Goal: Task Accomplishment & Management: Manage account settings

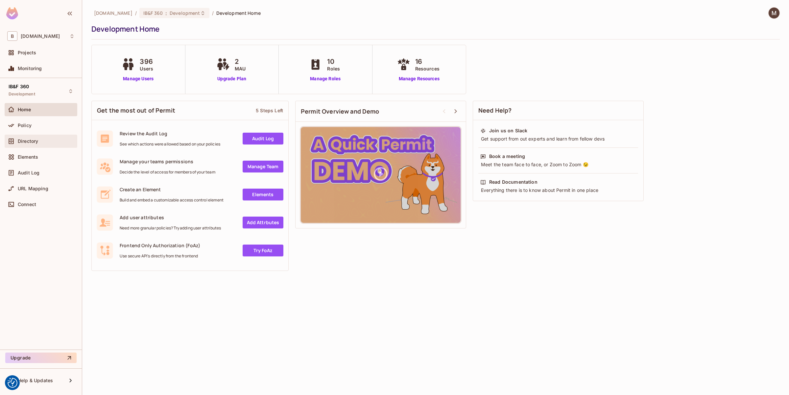
click at [22, 139] on span "Directory" at bounding box center [28, 140] width 20 height 5
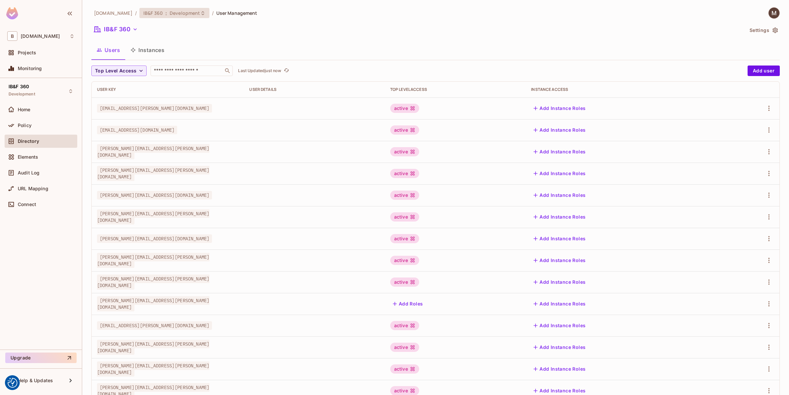
click at [176, 12] on span "Development" at bounding box center [185, 13] width 30 height 6
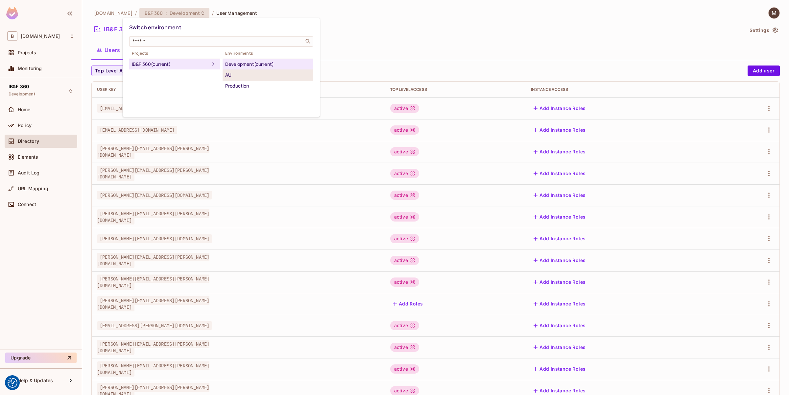
click at [264, 72] on div "AU" at bounding box center [267, 75] width 85 height 8
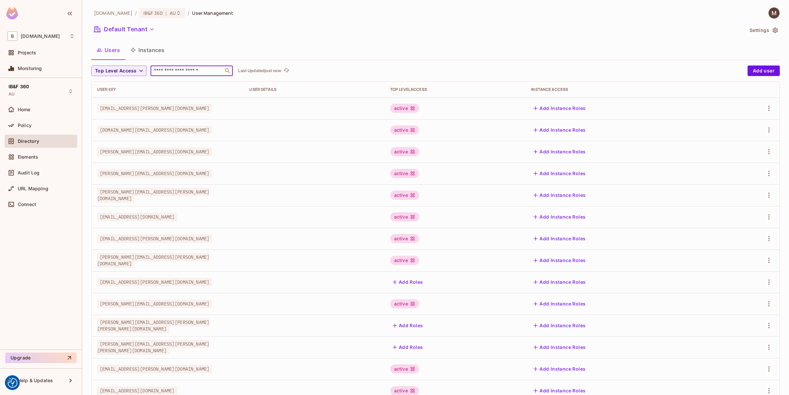
click at [163, 71] on input "text" at bounding box center [187, 70] width 69 height 7
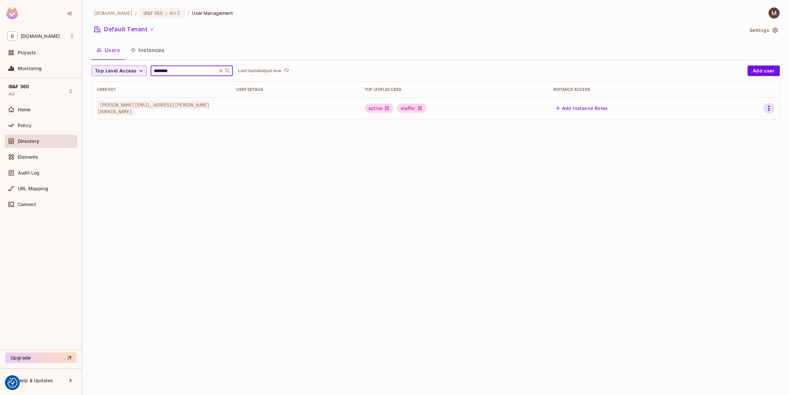
type input "********"
click at [772, 109] on icon "button" at bounding box center [769, 108] width 8 height 8
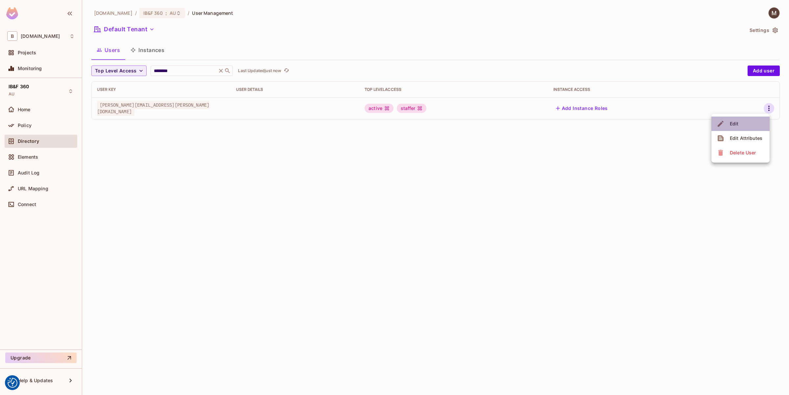
click at [742, 123] on li "Edit" at bounding box center [740, 123] width 58 height 14
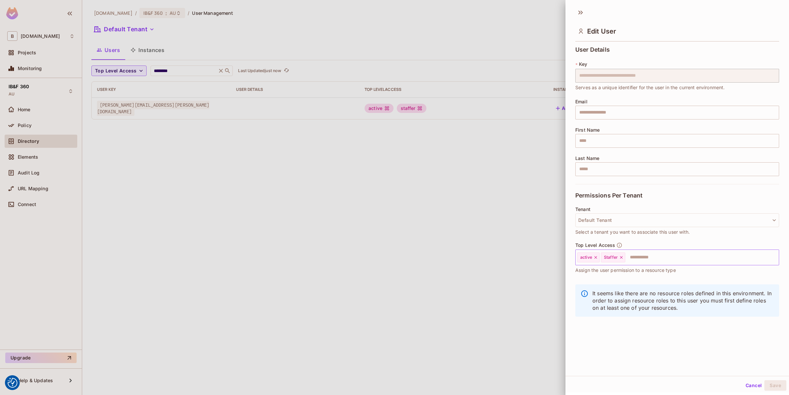
click at [622, 256] on icon at bounding box center [621, 257] width 5 height 5
click at [765, 386] on button "Save" at bounding box center [775, 385] width 22 height 11
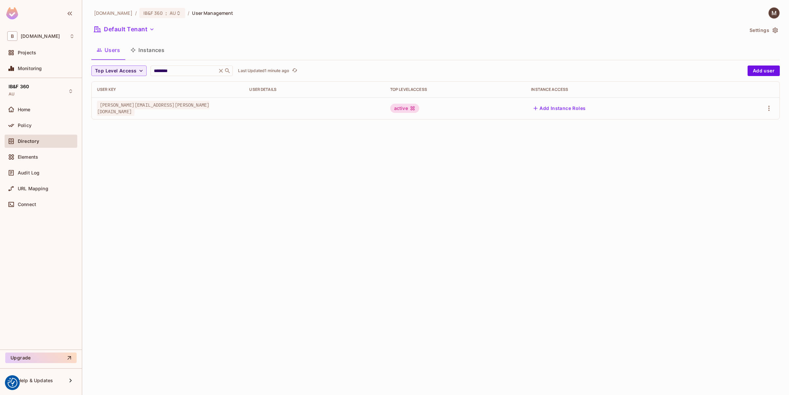
click at [29, 140] on span "Directory" at bounding box center [28, 140] width 21 height 5
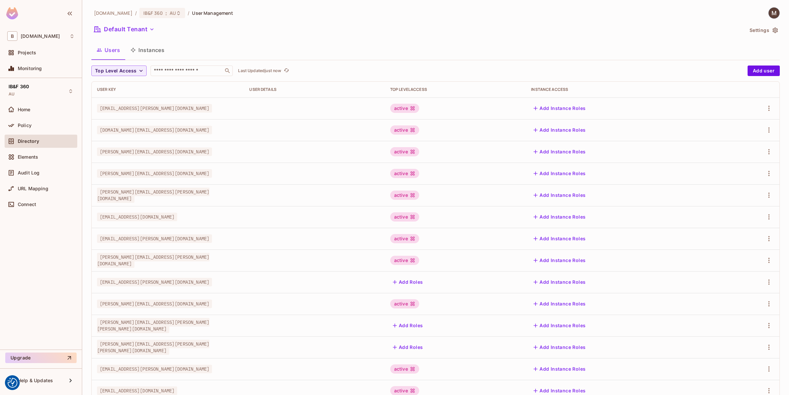
click at [193, 74] on div "​" at bounding box center [192, 70] width 82 height 11
type input "********"
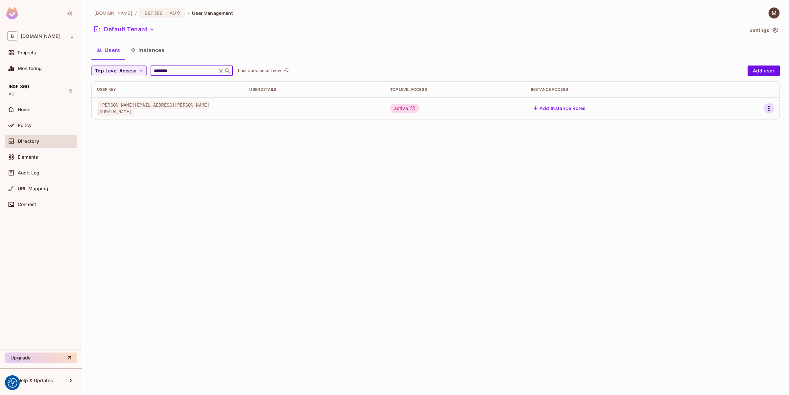
click at [766, 108] on icon "button" at bounding box center [769, 108] width 8 height 8
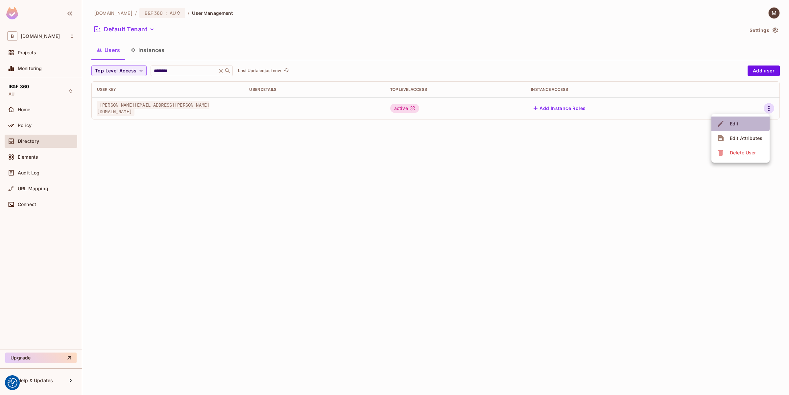
click at [727, 120] on div "Edit" at bounding box center [729, 123] width 24 height 11
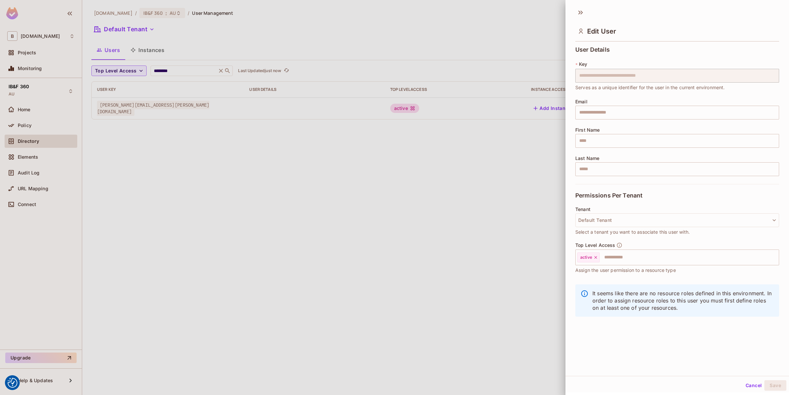
click at [408, 219] on div at bounding box center [394, 197] width 789 height 395
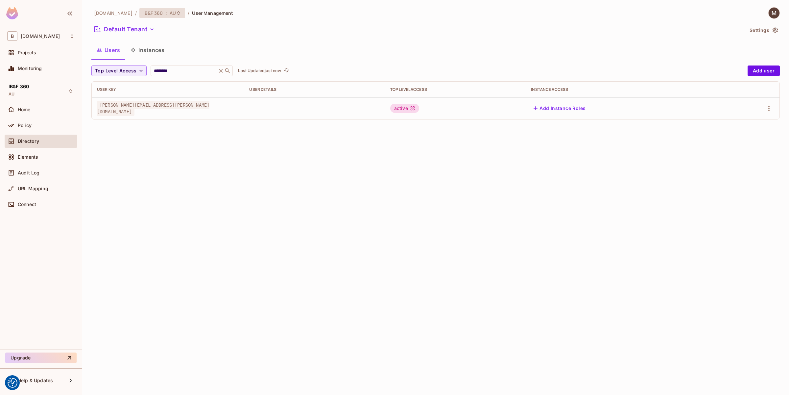
click at [161, 16] on div "IB&F 360 : AU" at bounding box center [162, 13] width 46 height 10
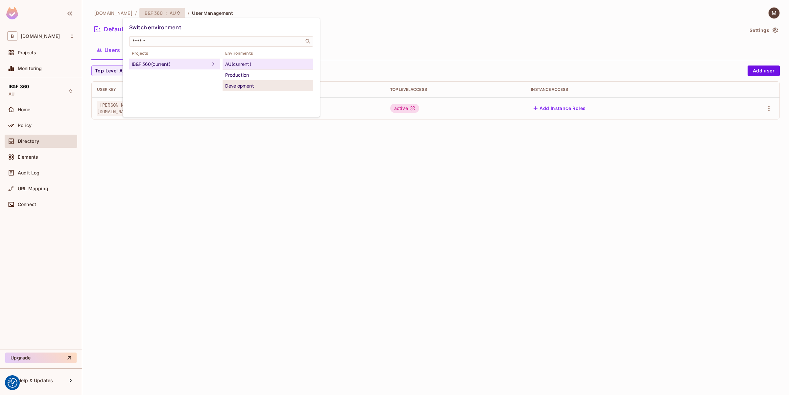
click at [241, 86] on div "Development" at bounding box center [267, 86] width 85 height 8
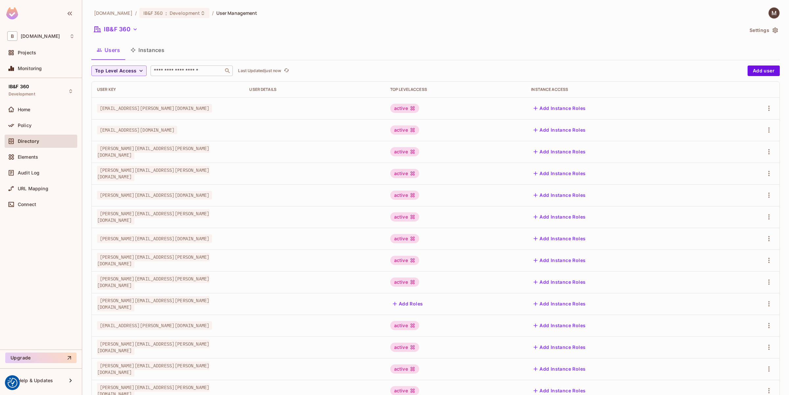
click at [204, 71] on input "text" at bounding box center [187, 70] width 69 height 7
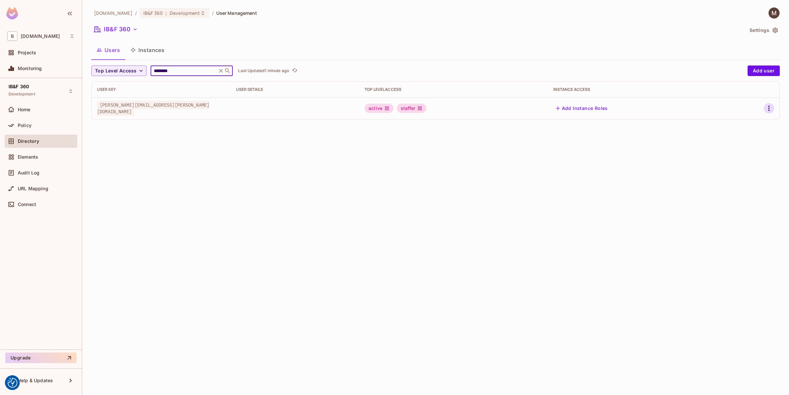
type input "********"
click at [766, 108] on icon "button" at bounding box center [769, 108] width 8 height 8
click at [734, 121] on div "Edit" at bounding box center [734, 123] width 9 height 7
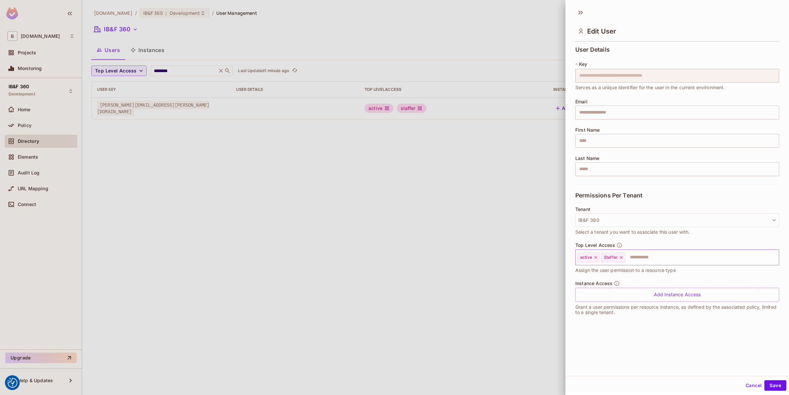
click at [624, 257] on div "Staffer" at bounding box center [613, 257] width 24 height 10
click at [622, 258] on icon at bounding box center [621, 257] width 5 height 5
click at [773, 385] on button "Save" at bounding box center [775, 385] width 22 height 11
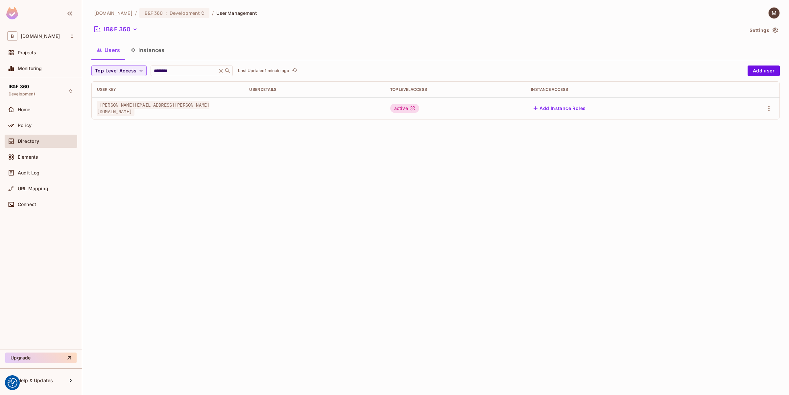
click at [167, 18] on div "bbva.com / IB&F 360 : Development / User Management" at bounding box center [174, 13] width 166 height 12
click at [170, 15] on span "Development" at bounding box center [185, 13] width 30 height 6
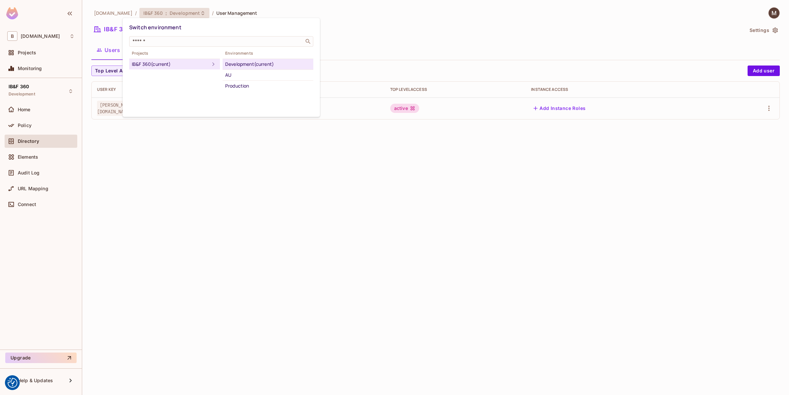
click at [248, 61] on div "Development (current)" at bounding box center [267, 64] width 85 height 8
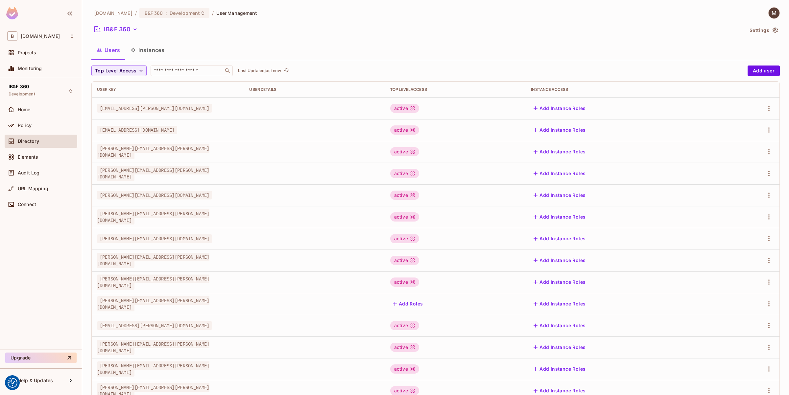
click at [175, 7] on div "bbva.com / IB&F 360 : Development / User Management" at bounding box center [174, 13] width 166 height 12
click at [173, 17] on div "IB&F 360 : Development" at bounding box center [174, 13] width 70 height 10
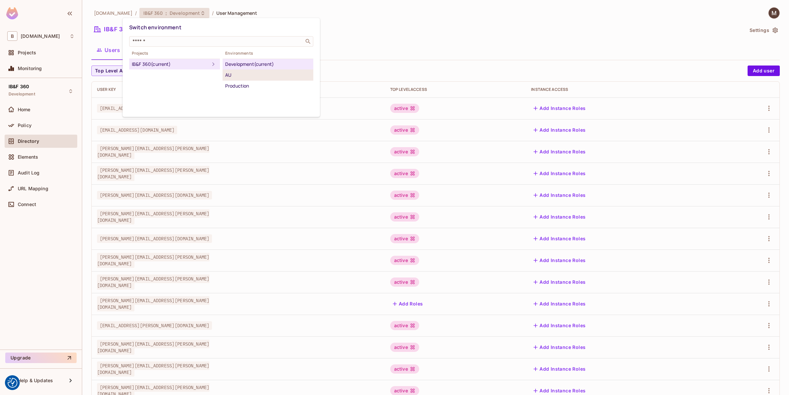
click at [229, 77] on div "AU" at bounding box center [267, 75] width 85 height 8
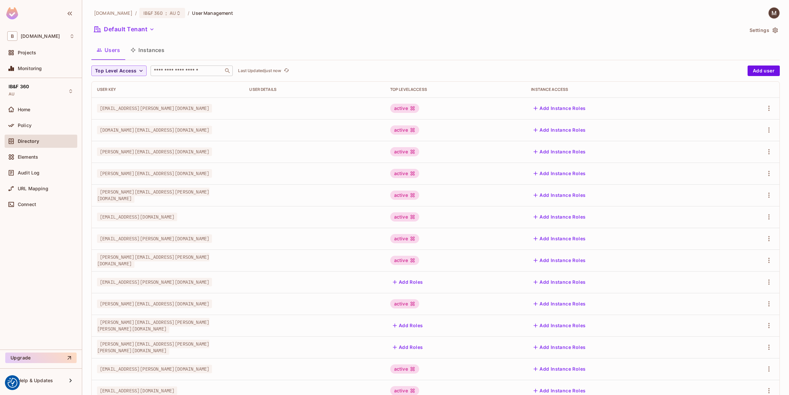
click at [183, 68] on input "text" at bounding box center [187, 70] width 69 height 7
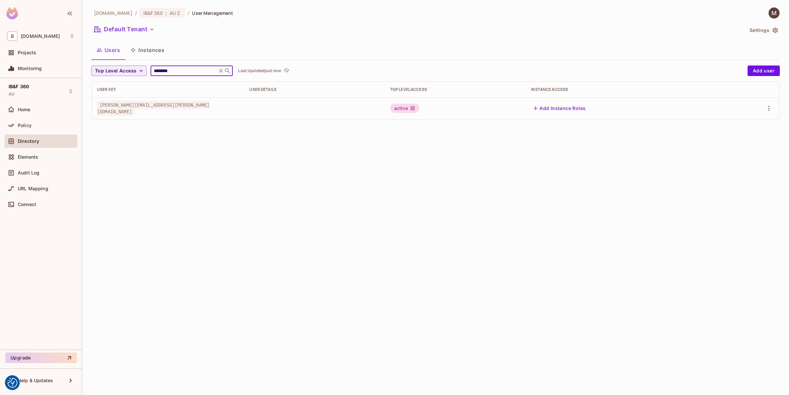
type input "********"
click at [188, 103] on td "[PERSON_NAME][EMAIL_ADDRESS][PERSON_NAME][DOMAIN_NAME]" at bounding box center [168, 108] width 152 height 22
click at [766, 111] on icon "button" at bounding box center [769, 108] width 8 height 8
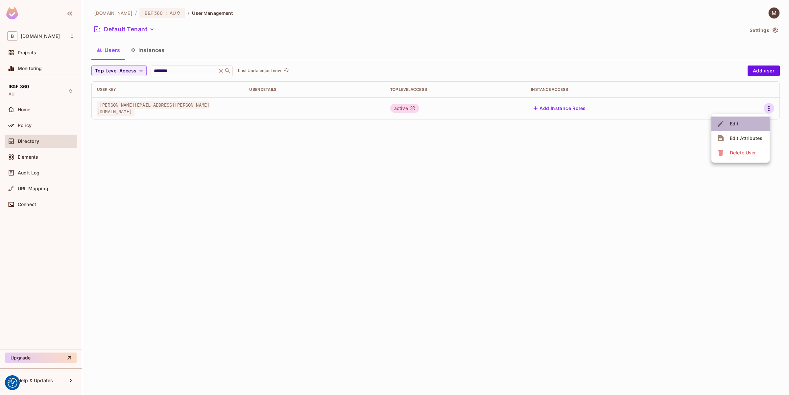
click at [740, 128] on span "Edit" at bounding box center [734, 123] width 13 height 11
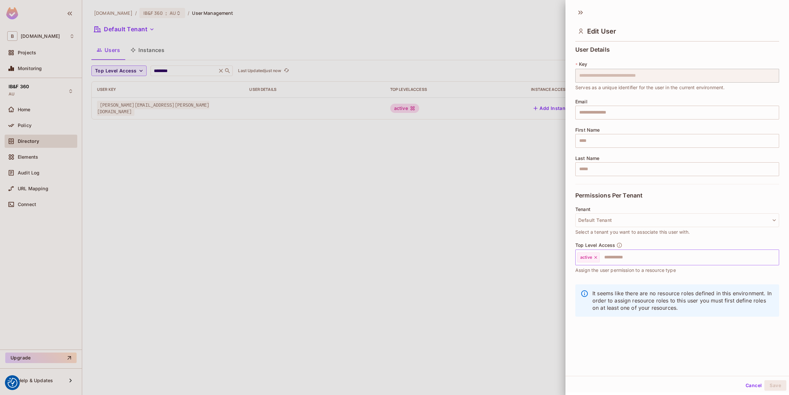
click at [612, 252] on input "text" at bounding box center [683, 257] width 166 height 13
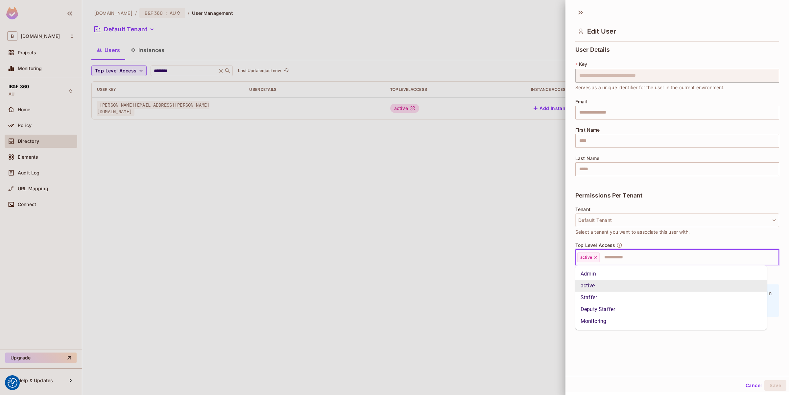
type input "*"
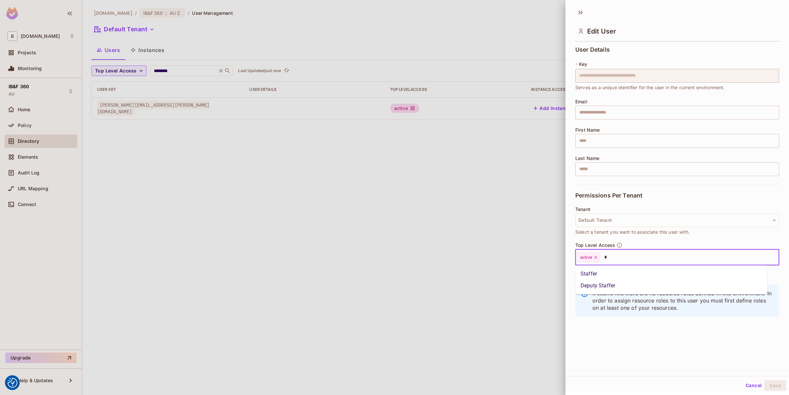
click at [598, 274] on li "Staffer" at bounding box center [671, 274] width 192 height 12
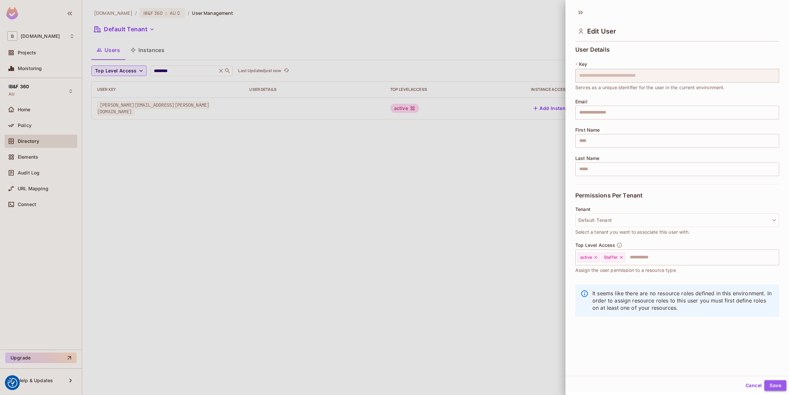
click at [775, 385] on button "Save" at bounding box center [775, 385] width 22 height 11
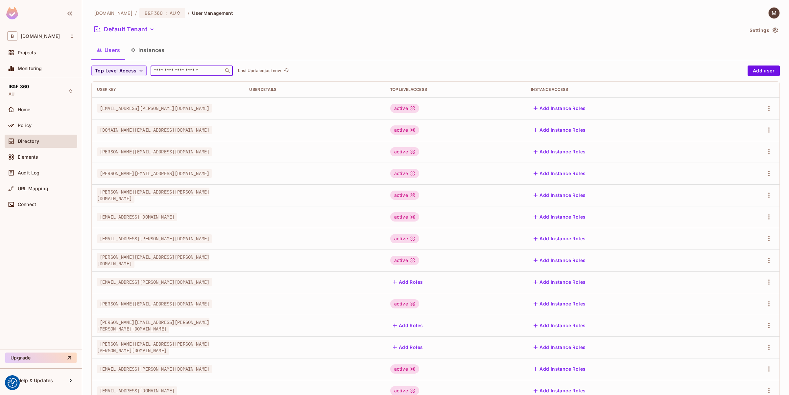
click at [161, 70] on input "text" at bounding box center [187, 70] width 69 height 7
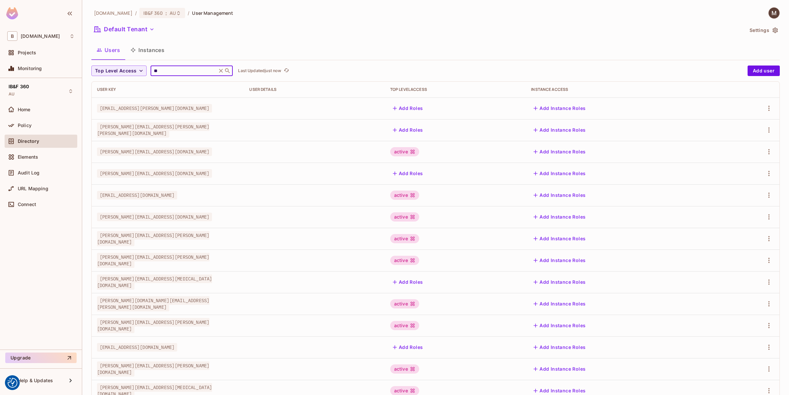
type input "********"
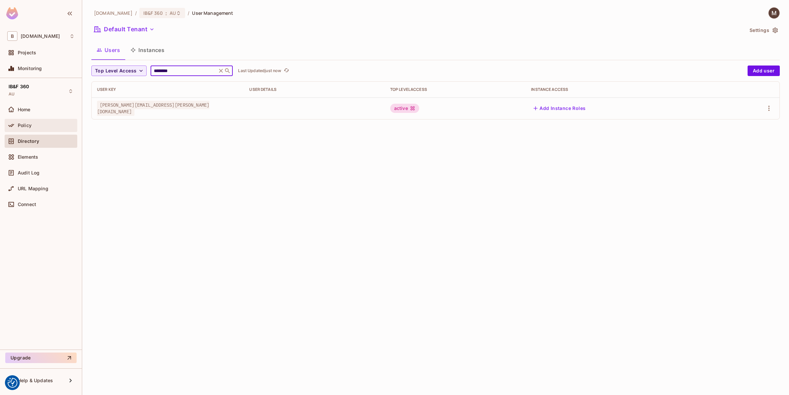
click at [30, 124] on span "Policy" at bounding box center [25, 125] width 14 height 5
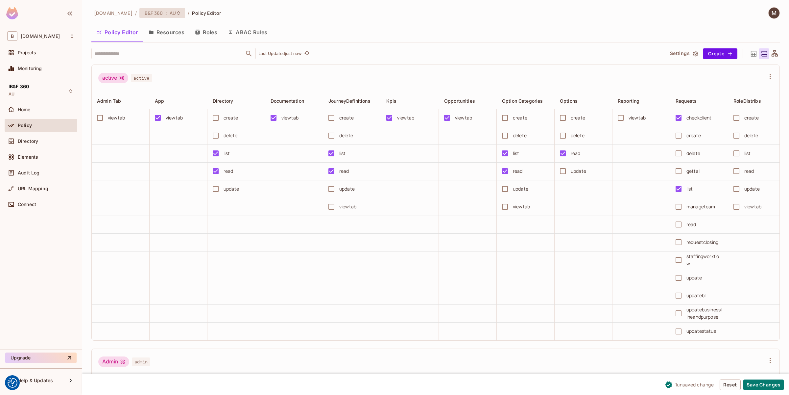
click at [170, 12] on span "AU" at bounding box center [173, 13] width 6 height 6
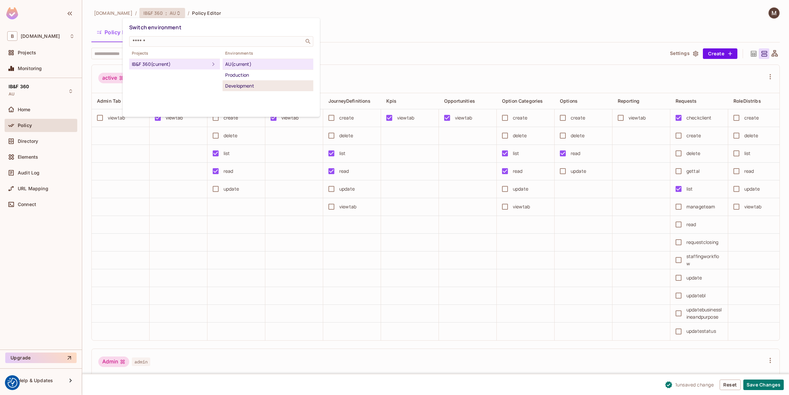
click at [252, 87] on div "Development" at bounding box center [267, 86] width 85 height 8
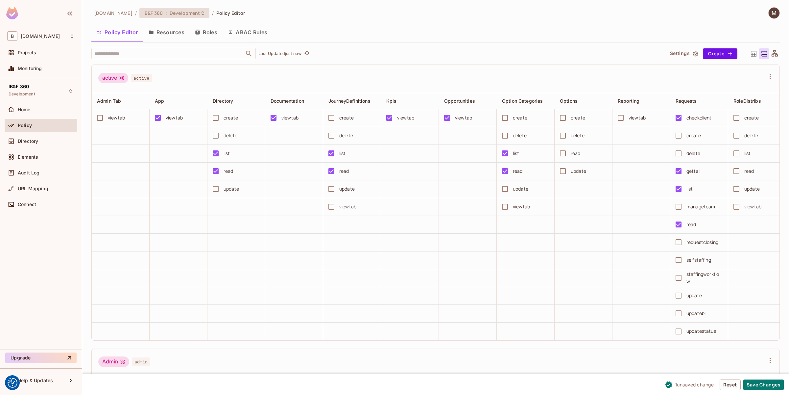
click at [200, 13] on icon at bounding box center [202, 13] width 5 height 5
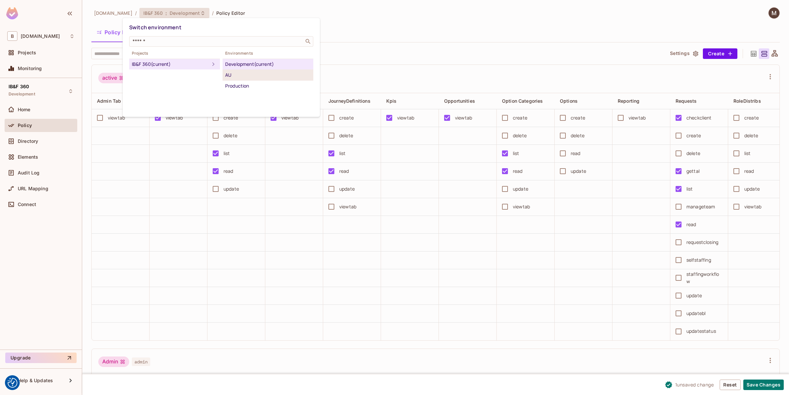
click at [250, 73] on div "AU" at bounding box center [267, 75] width 85 height 8
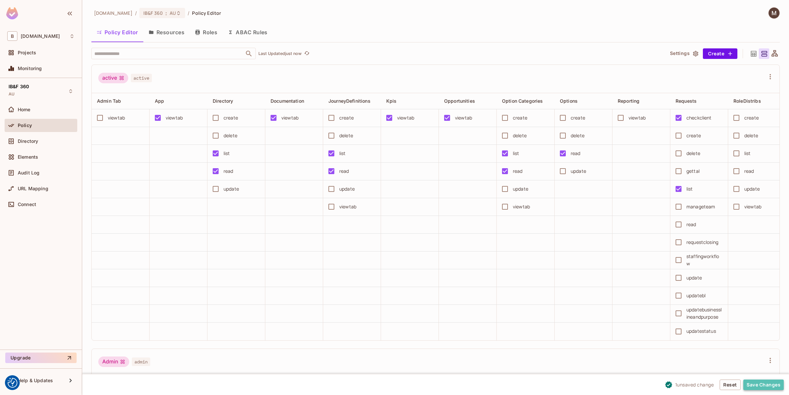
click at [755, 387] on button "Save Changes" at bounding box center [763, 384] width 40 height 11
